Goal: Transaction & Acquisition: Purchase product/service

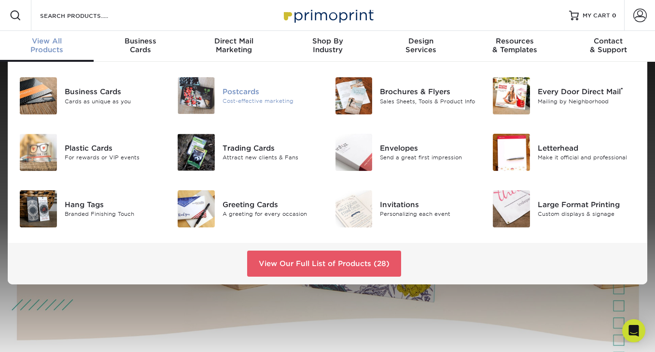
click at [248, 93] on div "Postcards" at bounding box center [272, 91] width 98 height 11
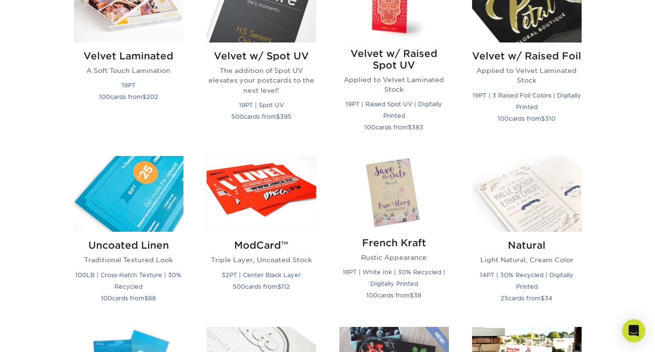
scroll to position [1040, 0]
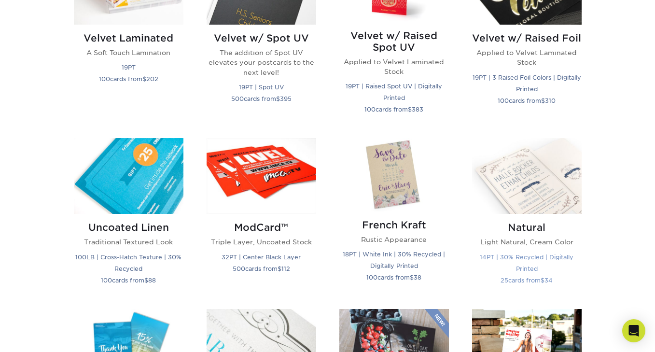
click at [542, 186] on img at bounding box center [527, 176] width 110 height 76
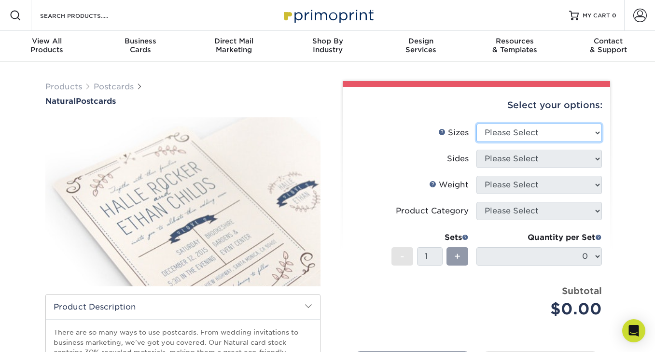
select select "4.00x6.00"
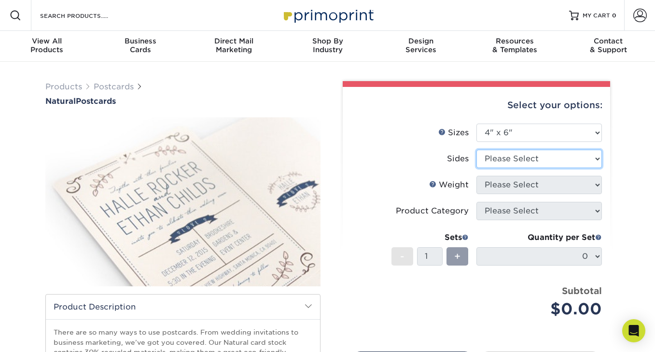
select select "32d3c223-f82c-492b-b915-ba065a00862f"
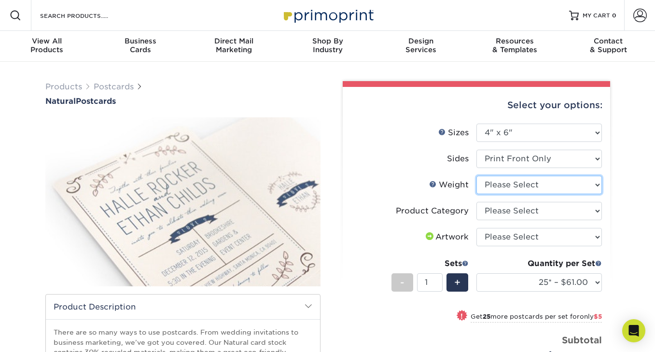
select select "14PTNT"
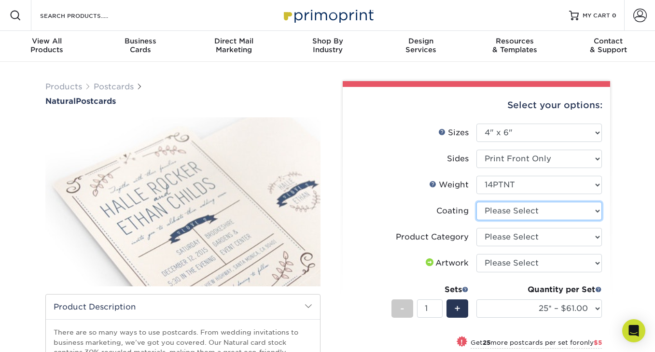
select select "3e7618de-abca-4bda-9f97-8b9129e913d8"
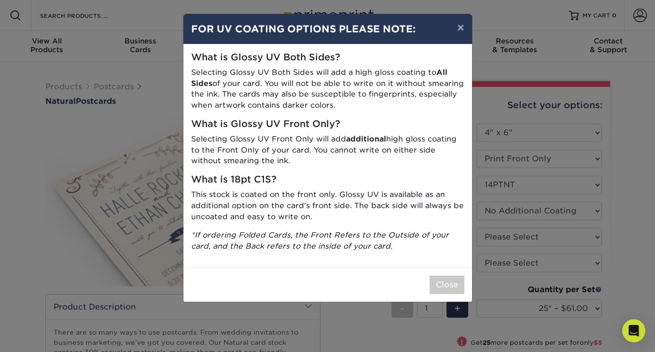
click at [429, 181] on h5 "What is 18pt C1S?" at bounding box center [327, 179] width 273 height 11
click at [462, 25] on button "×" at bounding box center [461, 27] width 22 height 27
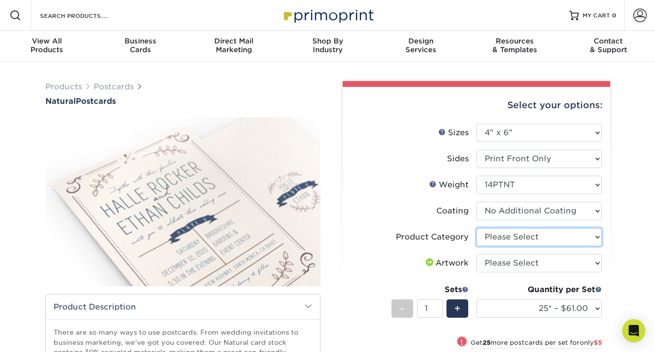
select select "9b7272e0-d6c8-4c3c-8e97-d3a1bcdab858"
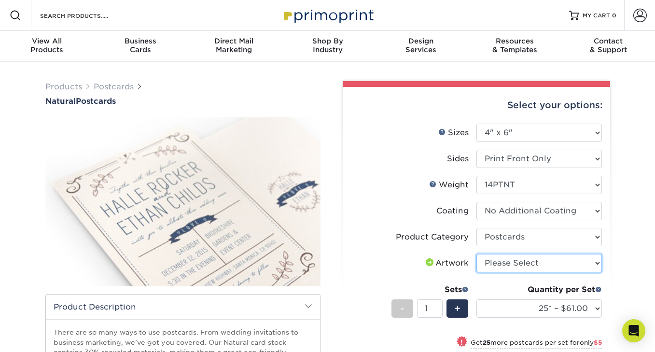
select select "upload"
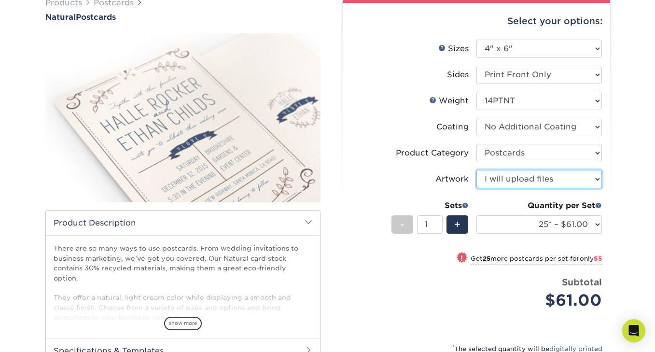
scroll to position [84, 0]
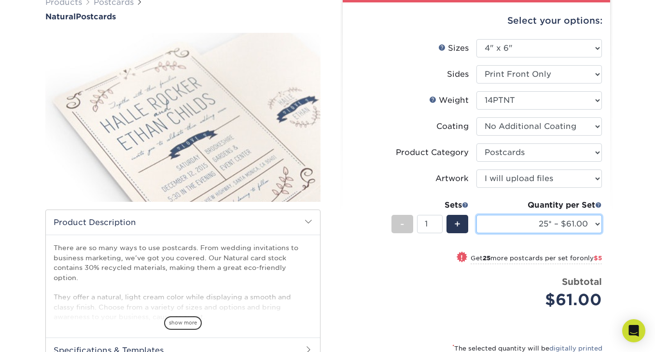
select select "50* – $66.00"
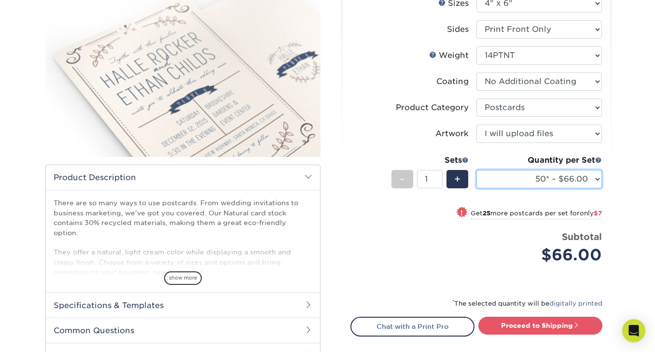
scroll to position [129, 0]
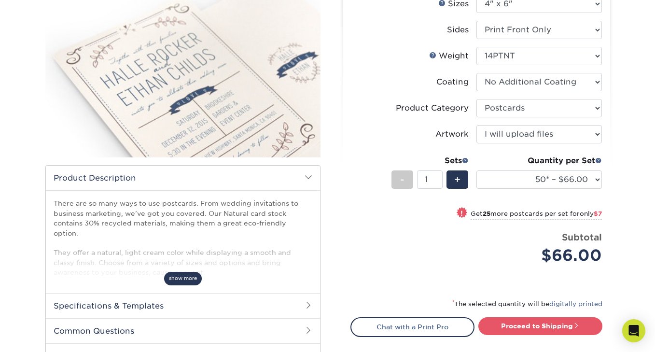
click at [177, 272] on span "show more" at bounding box center [183, 278] width 38 height 13
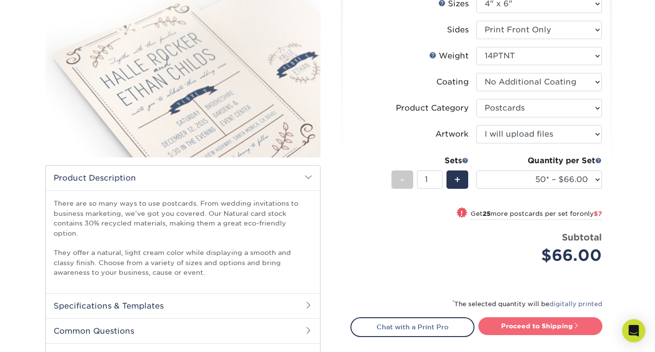
click at [534, 324] on link "Proceed to Shipping" at bounding box center [540, 325] width 124 height 17
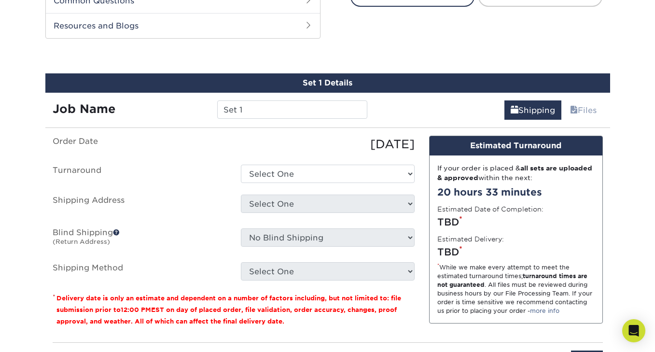
scroll to position [472, 0]
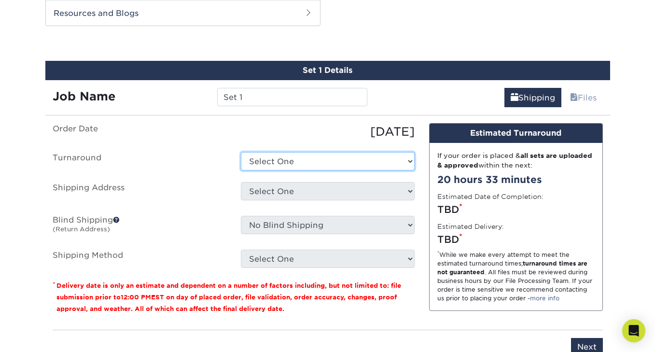
select select "dfe4a3cb-1481-4966-a350-2be4514b6382"
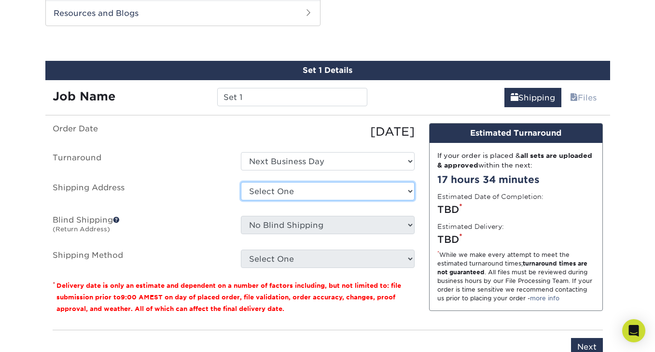
select select "newaddress"
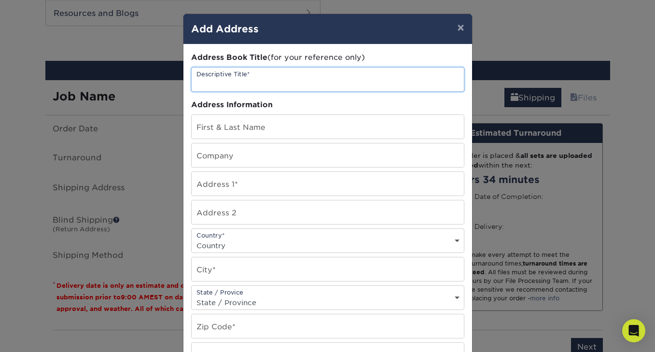
click at [242, 80] on input "text" at bounding box center [328, 80] width 272 height 24
type input "Home"
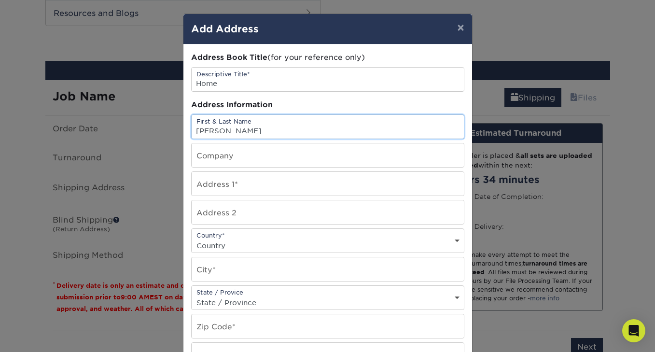
type input "Bailey Castillo"
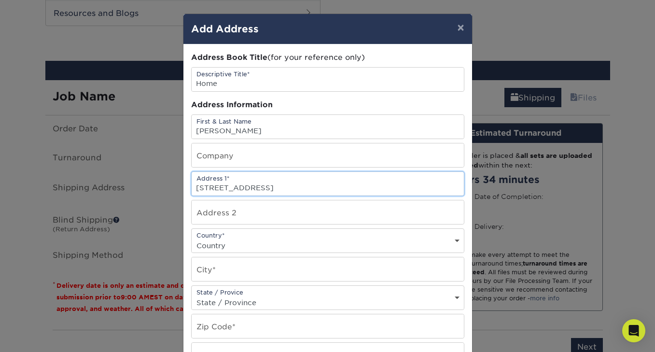
type input "18407 Peninsula Cove Lane"
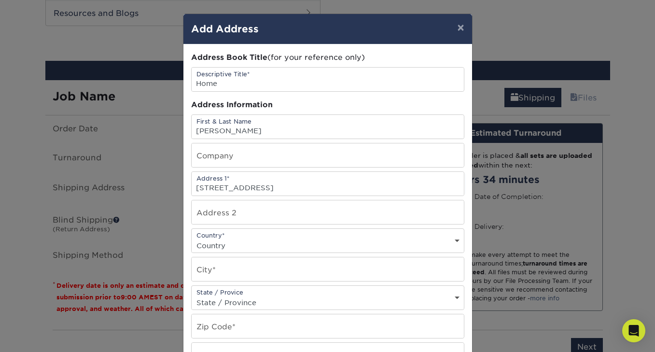
click at [243, 239] on div "Country* Country United States Canada ----------------------------- Afghanistan…" at bounding box center [327, 240] width 273 height 25
select select "US"
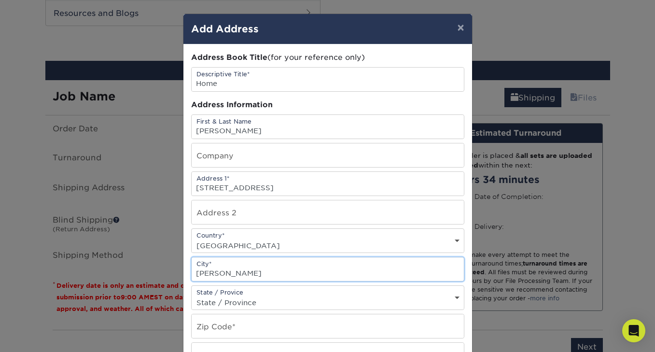
type input "Cornelius"
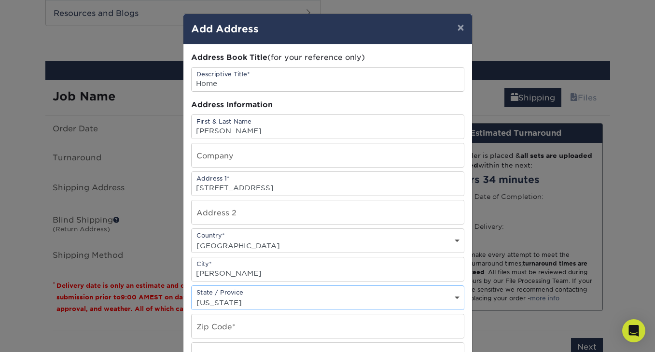
select select "NC"
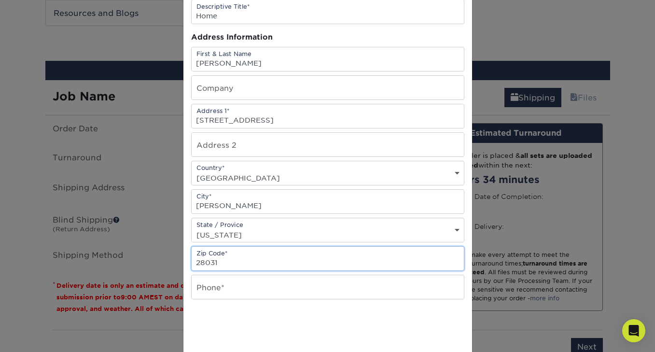
scroll to position [98, 0]
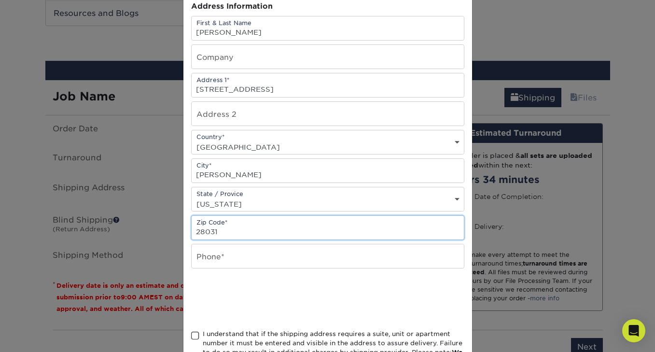
type input "28031"
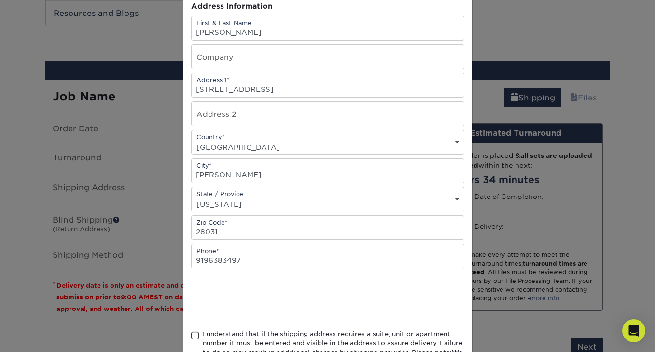
type input "9196383497"
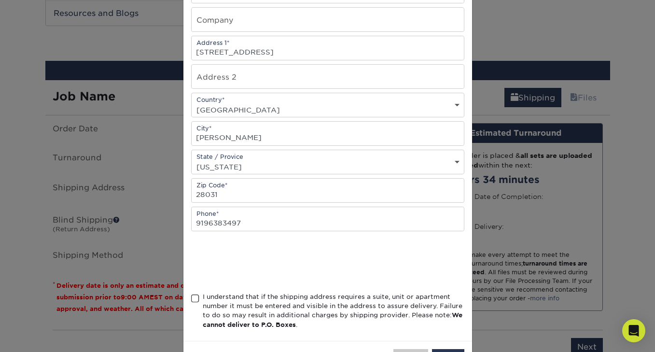
scroll to position [136, 0]
click at [193, 303] on span at bounding box center [195, 298] width 8 height 9
click at [0, 0] on input "I understand that if the shipping address requires a suite, unit or apartment n…" at bounding box center [0, 0] width 0 height 0
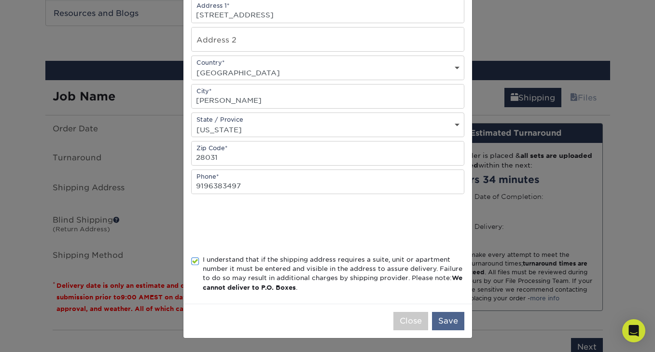
scroll to position [175, 0]
click at [459, 318] on button "Save" at bounding box center [448, 321] width 32 height 18
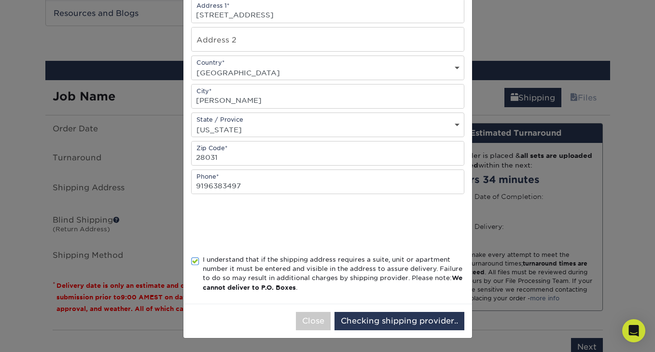
scroll to position [0, 0]
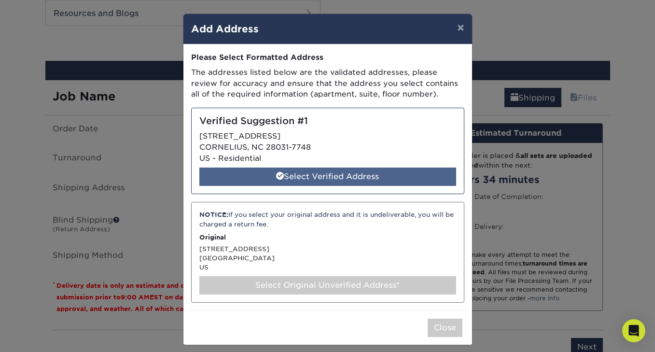
click at [361, 176] on div "Select Verified Address" at bounding box center [327, 177] width 257 height 18
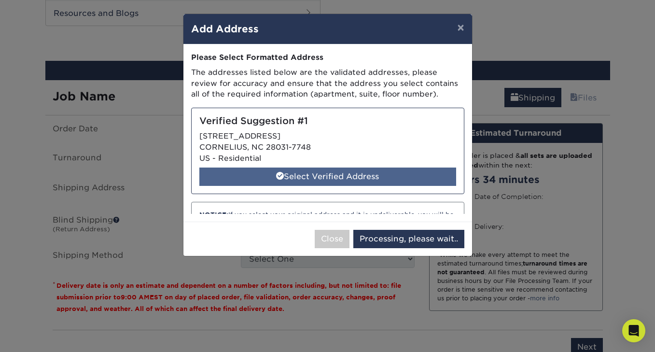
select select "286511"
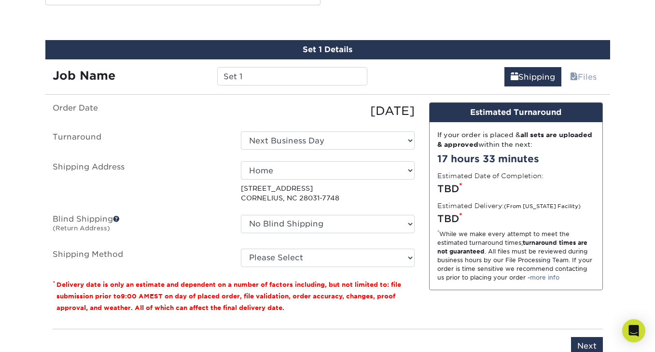
scroll to position [493, 0]
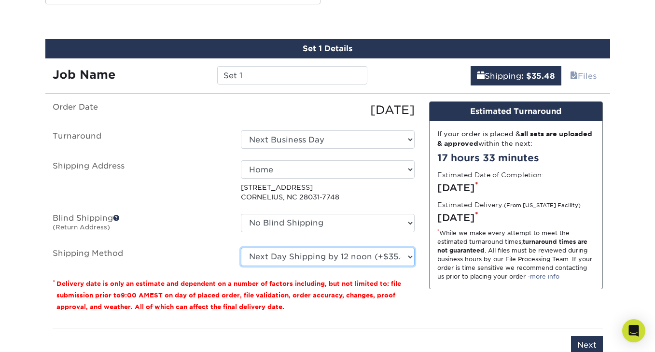
select select "14"
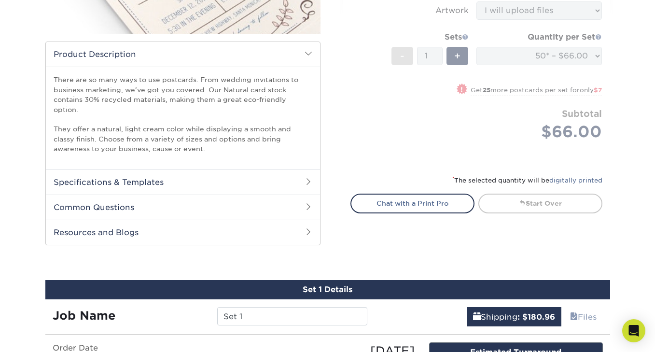
scroll to position [275, 0]
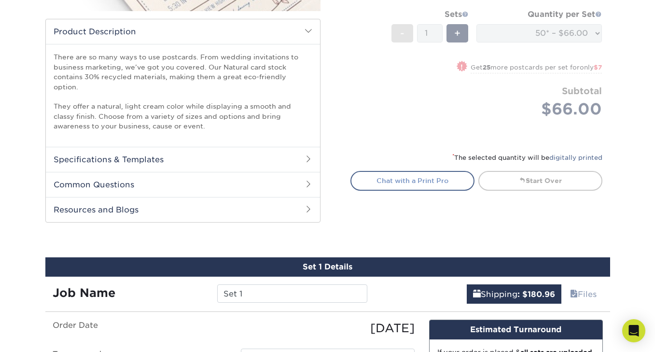
click at [407, 179] on link "Chat with a Print Pro" at bounding box center [413, 180] width 124 height 19
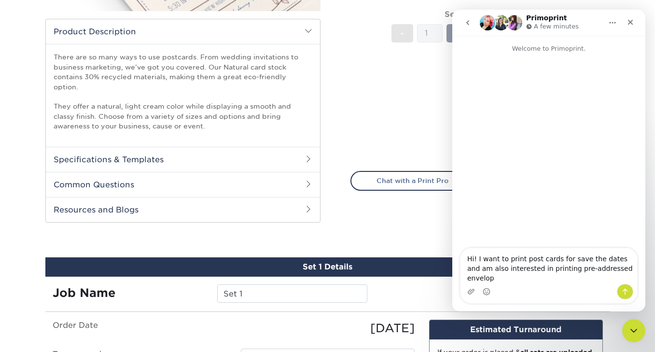
scroll to position [0, 0]
type textarea "Hi! I want to print post cards for save the dates and am also interested in pri…"
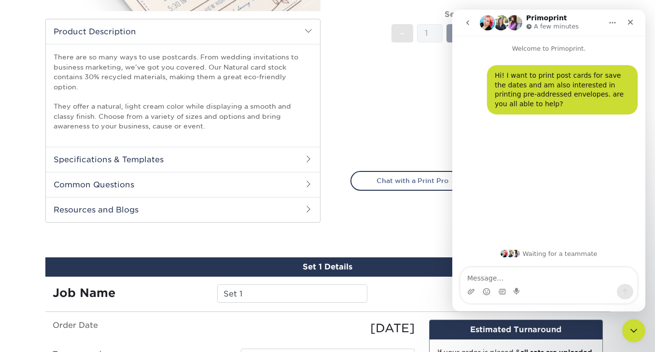
click at [339, 88] on div "Select your options: Sizes Help Sizes 2" x 4" -" at bounding box center [472, 2] width 275 height 393
click at [616, 24] on icon "Home" at bounding box center [613, 23] width 8 height 8
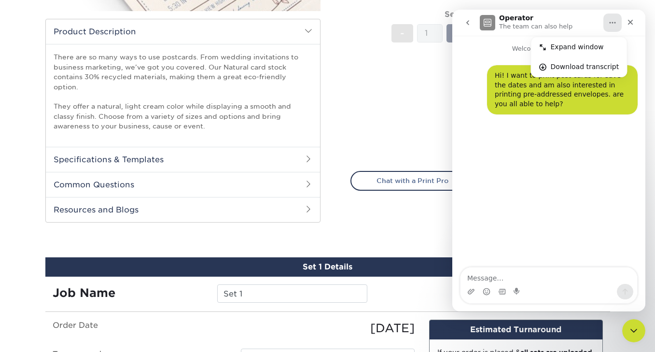
click at [345, 62] on div "Select your options: Sizes Help Sizes Please Select 2" x 4" 2" x 6" 3.5" x 8.5"…" at bounding box center [476, 5] width 267 height 387
click at [487, 54] on div "Hi! I want to print post cards for save the dates and am also interested in pri…" at bounding box center [548, 90] width 193 height 72
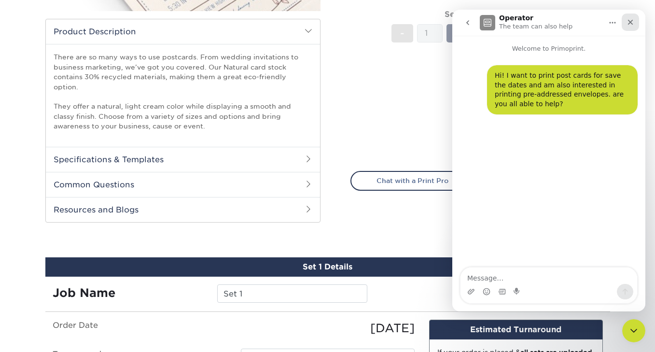
click at [630, 22] on icon "Close" at bounding box center [630, 22] width 5 height 5
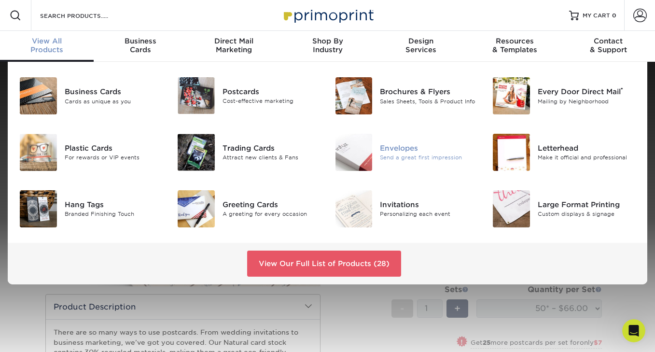
click at [406, 147] on div "Envelopes" at bounding box center [429, 148] width 98 height 11
